Goal: Find specific page/section: Find specific page/section

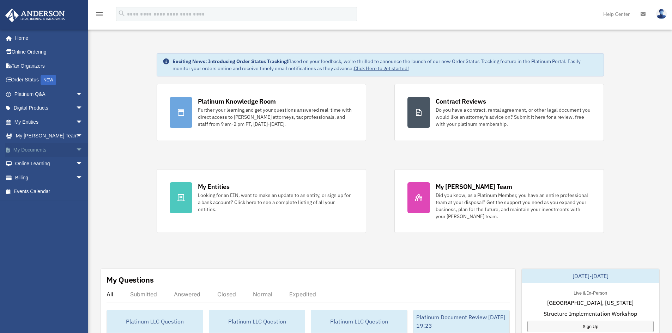
click at [25, 150] on link "My Documents arrow_drop_down" at bounding box center [49, 150] width 89 height 14
click at [76, 149] on span "arrow_drop_down" at bounding box center [83, 150] width 14 height 14
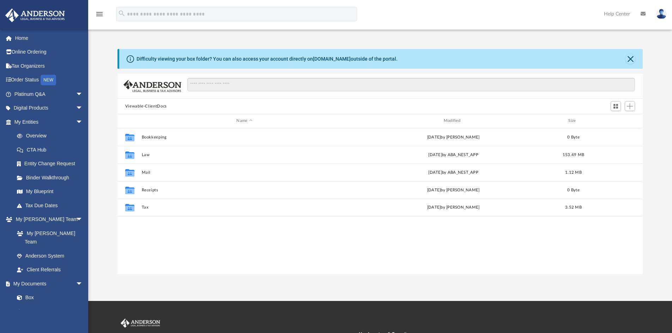
scroll to position [155, 520]
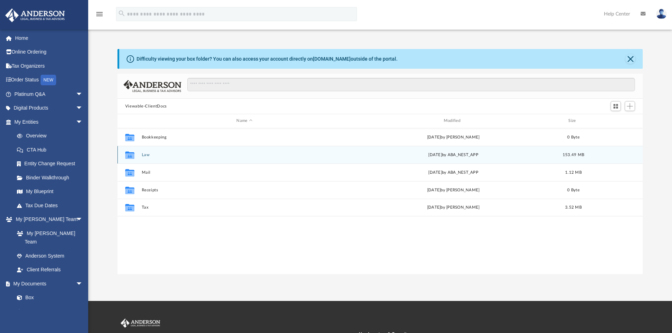
click at [162, 155] on button "Law" at bounding box center [244, 155] width 206 height 5
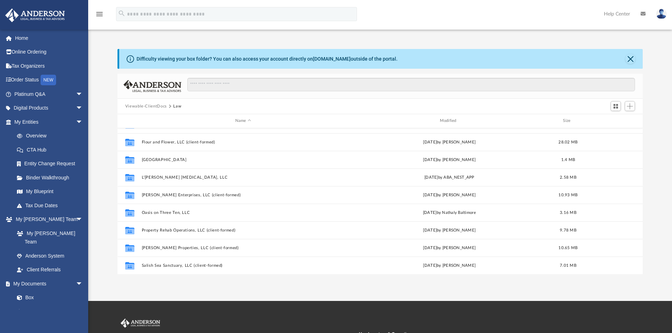
scroll to position [106, 0]
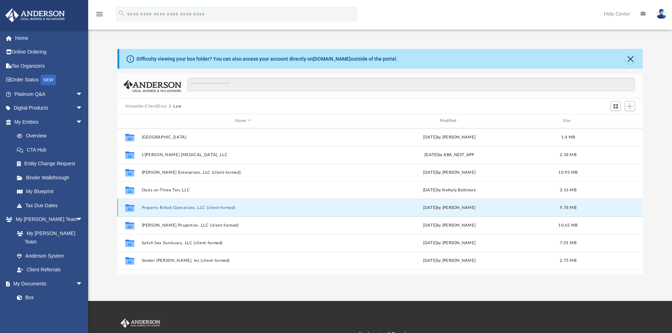
click at [175, 209] on button "Property Rehab Operations, LLC (client-formed)" at bounding box center [242, 208] width 203 height 5
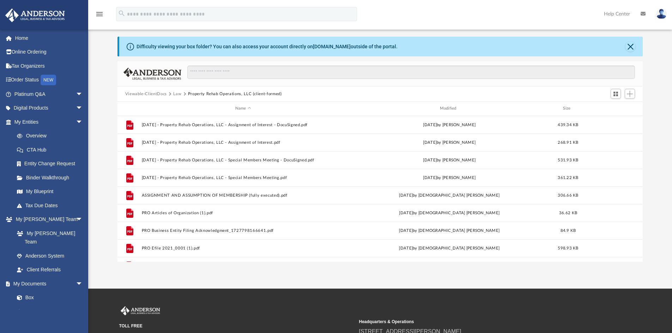
scroll to position [0, 0]
